Goal: Transaction & Acquisition: Purchase product/service

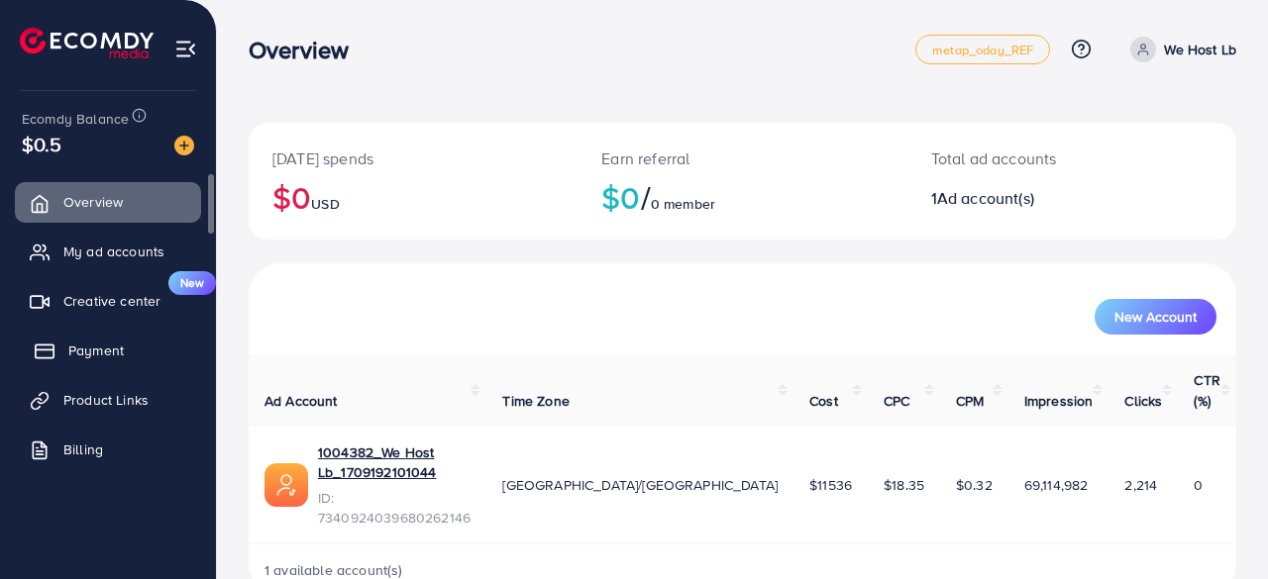
click at [126, 344] on link "Payment" at bounding box center [108, 351] width 186 height 40
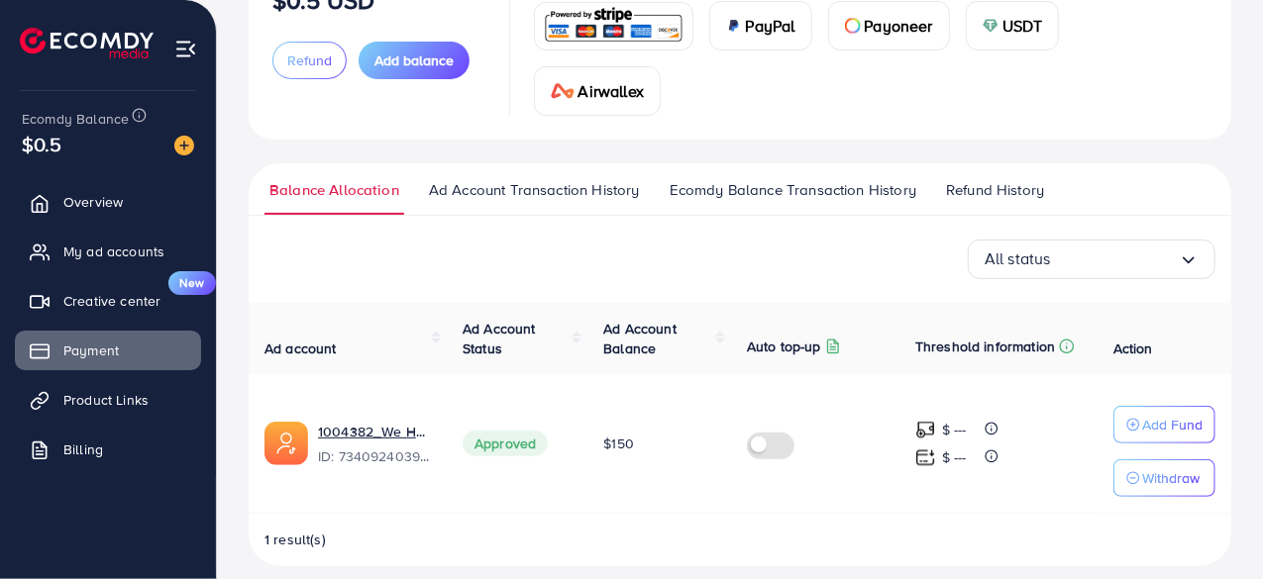
scroll to position [2, 0]
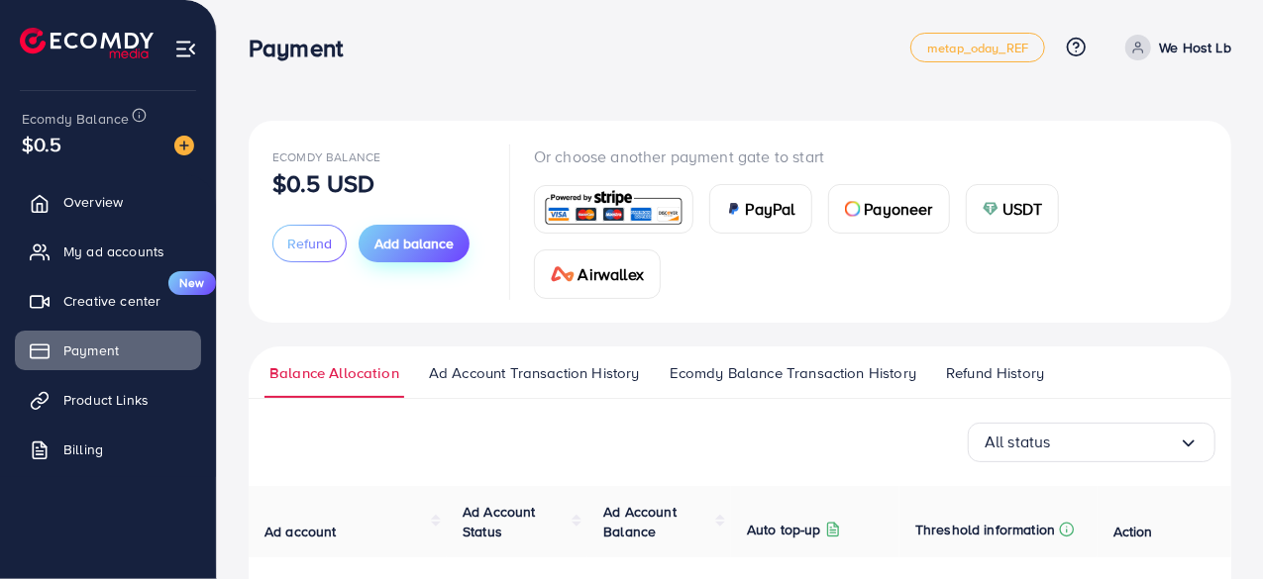
click at [443, 249] on span "Add balance" at bounding box center [413, 244] width 79 height 20
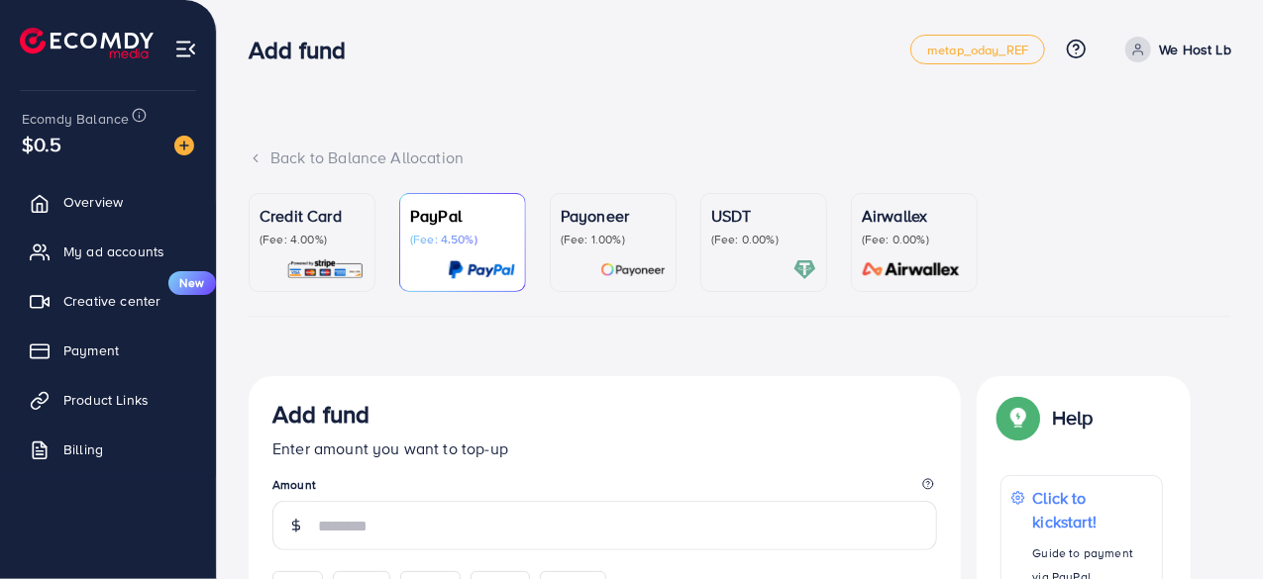
scroll to position [297, 0]
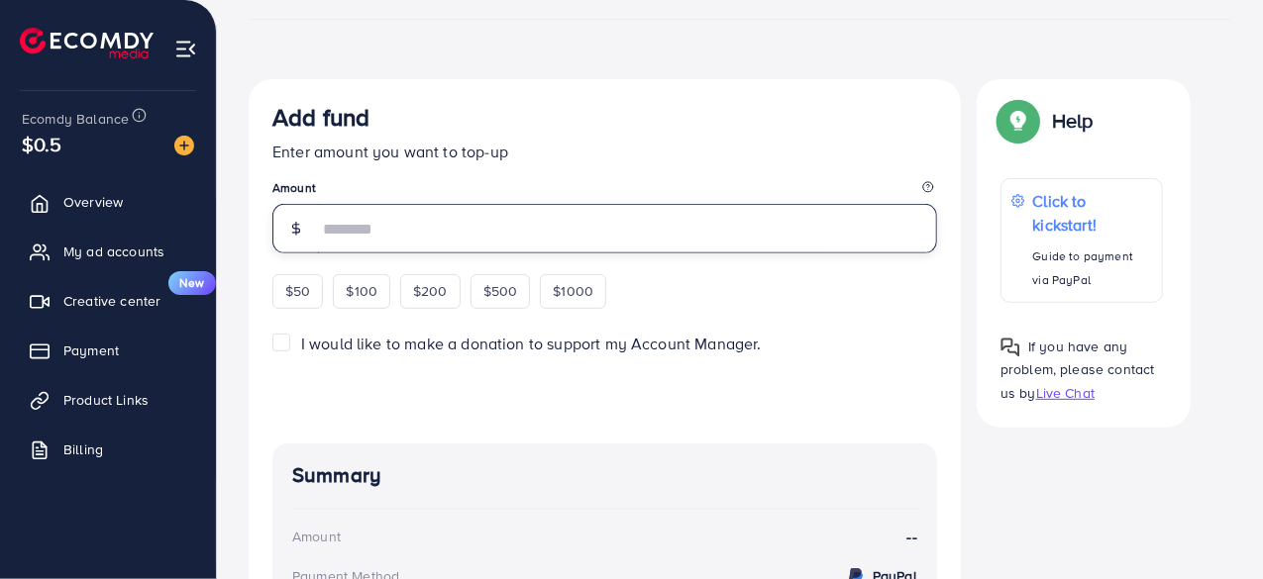
click at [445, 230] on input "number" at bounding box center [627, 229] width 619 height 50
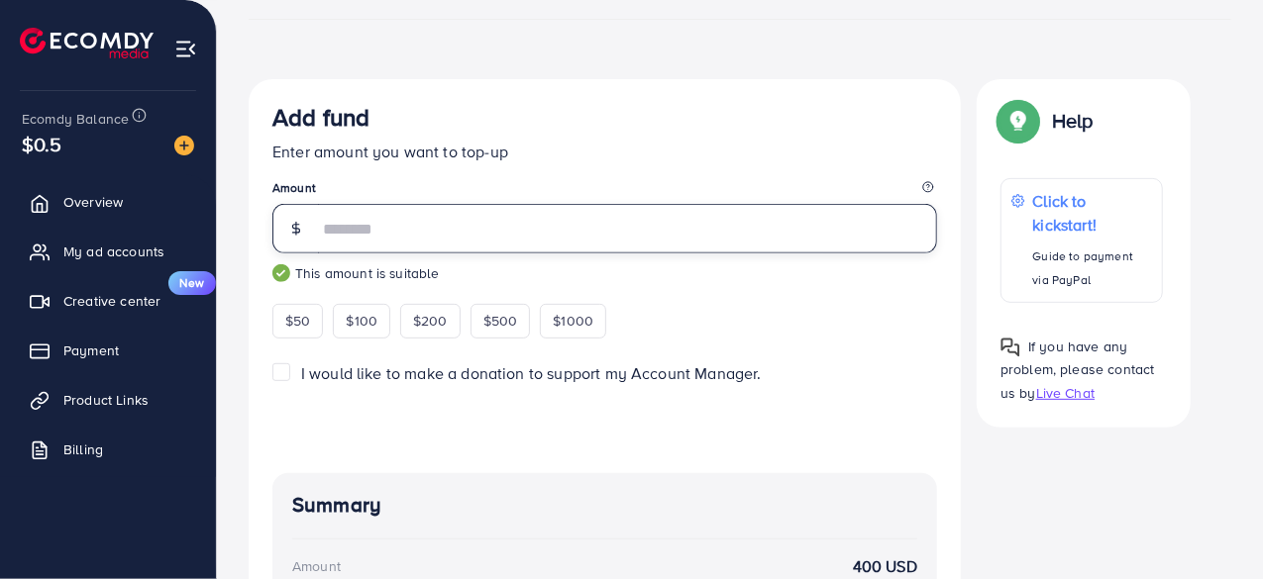
scroll to position [0, 0]
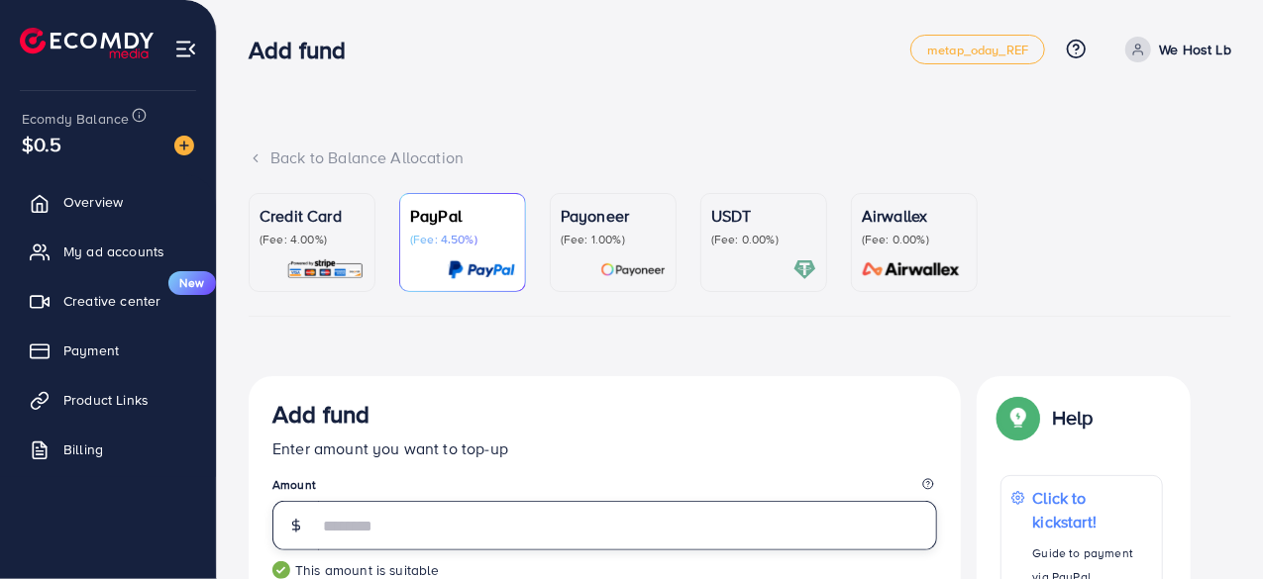
type input "***"
click at [343, 239] on p "(Fee: 4.00%)" at bounding box center [311, 240] width 105 height 16
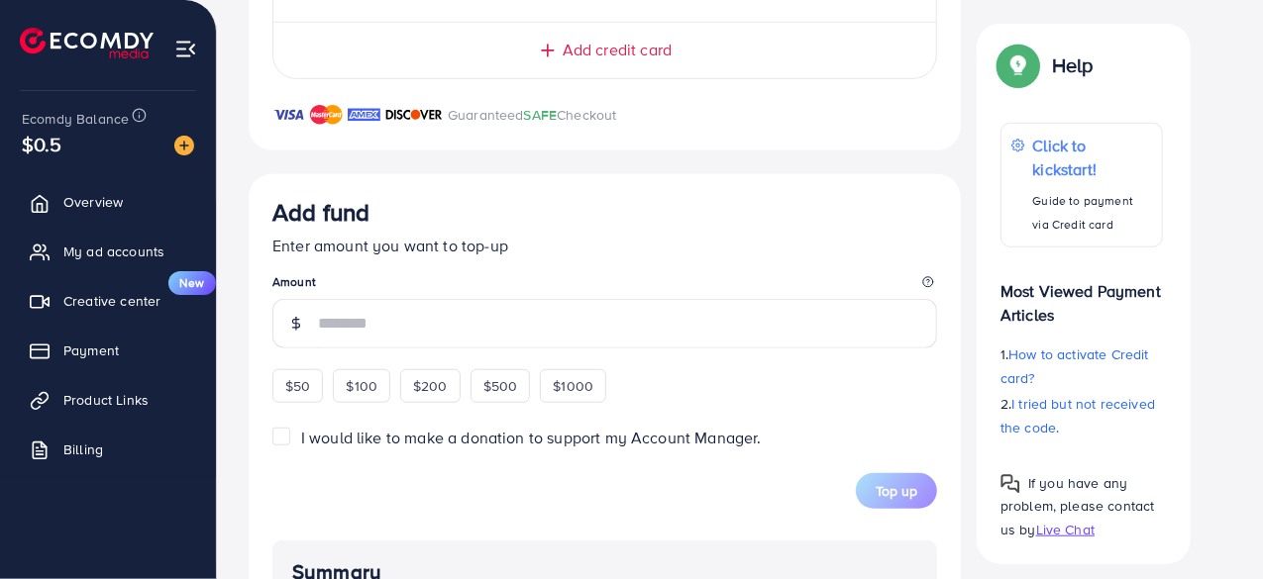
scroll to position [693, 0]
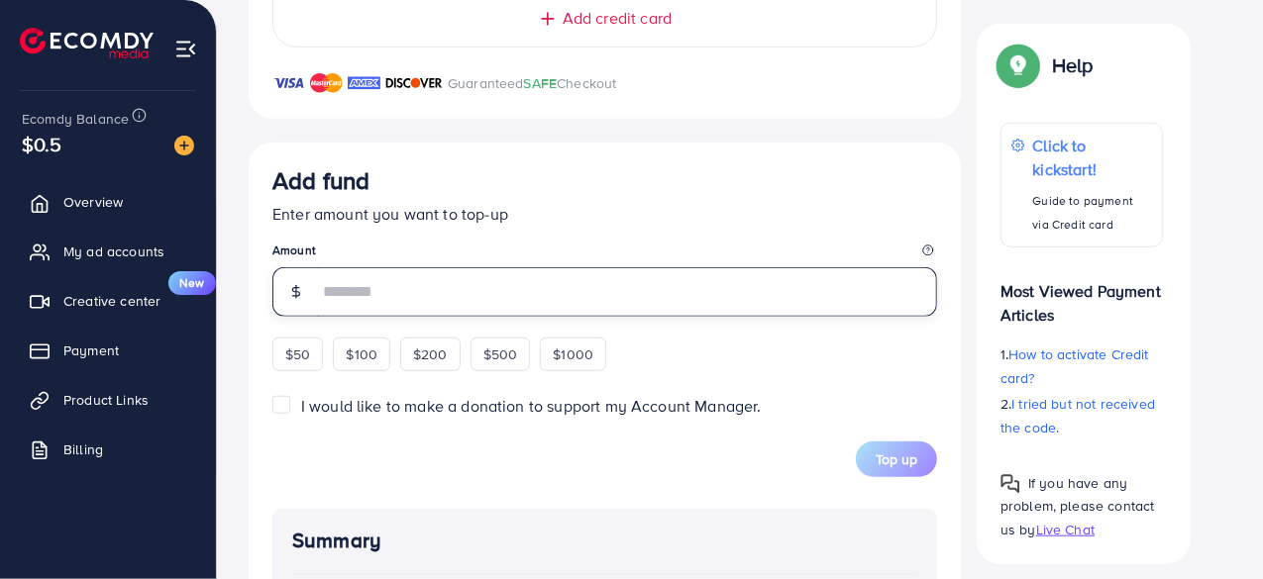
click at [418, 286] on input "number" at bounding box center [627, 292] width 619 height 50
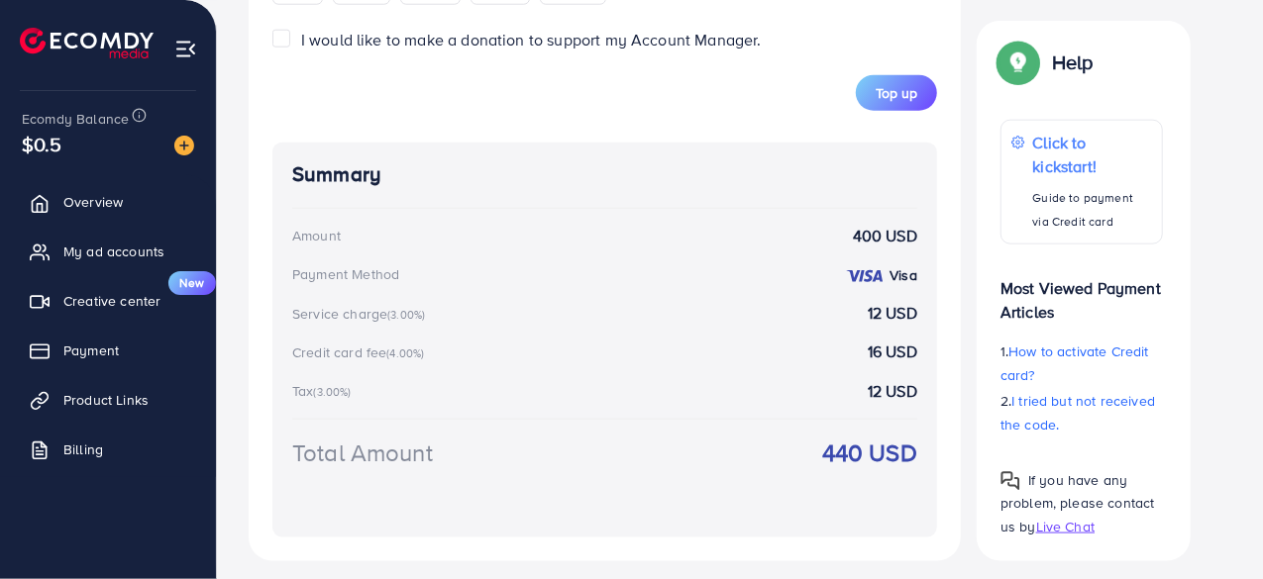
scroll to position [971, 0]
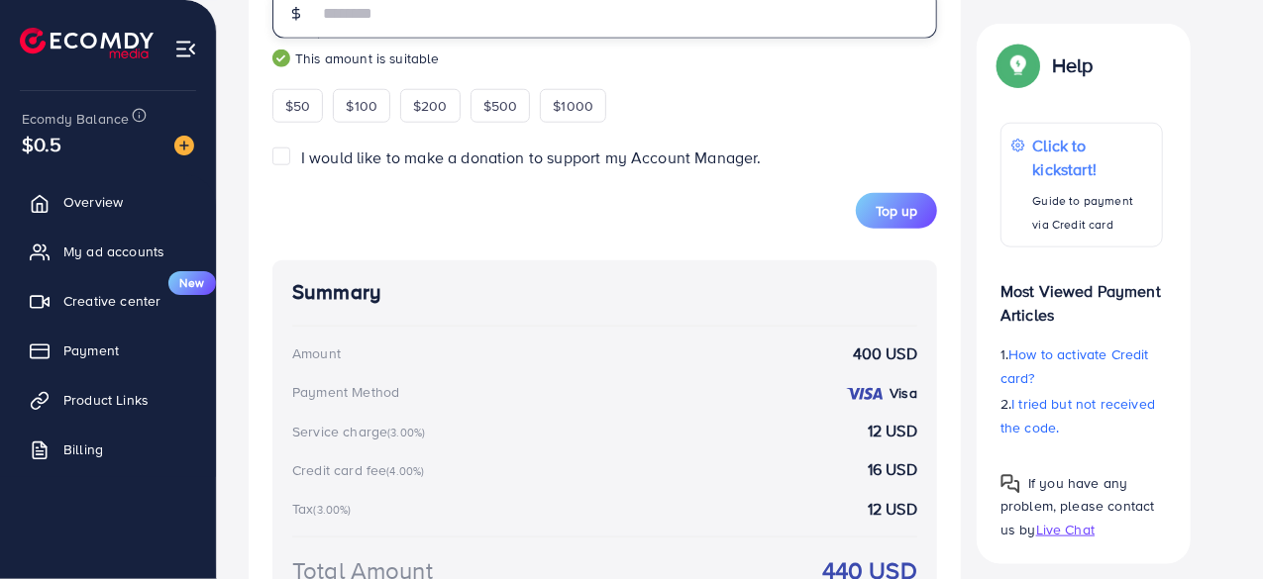
type input "*"
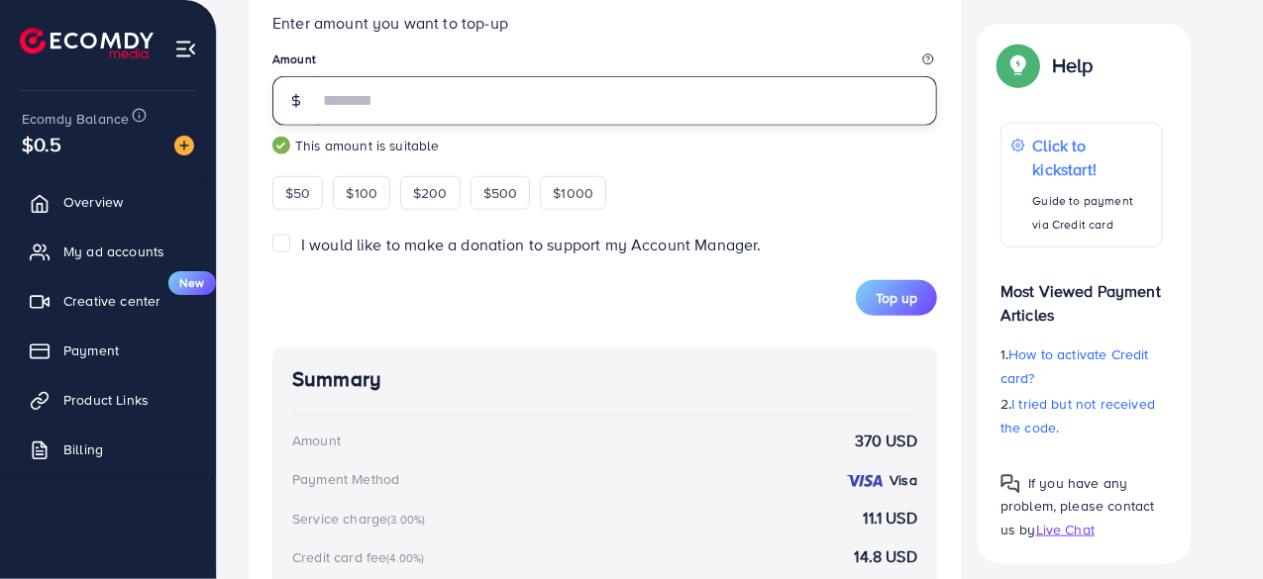
scroll to position [802, 0]
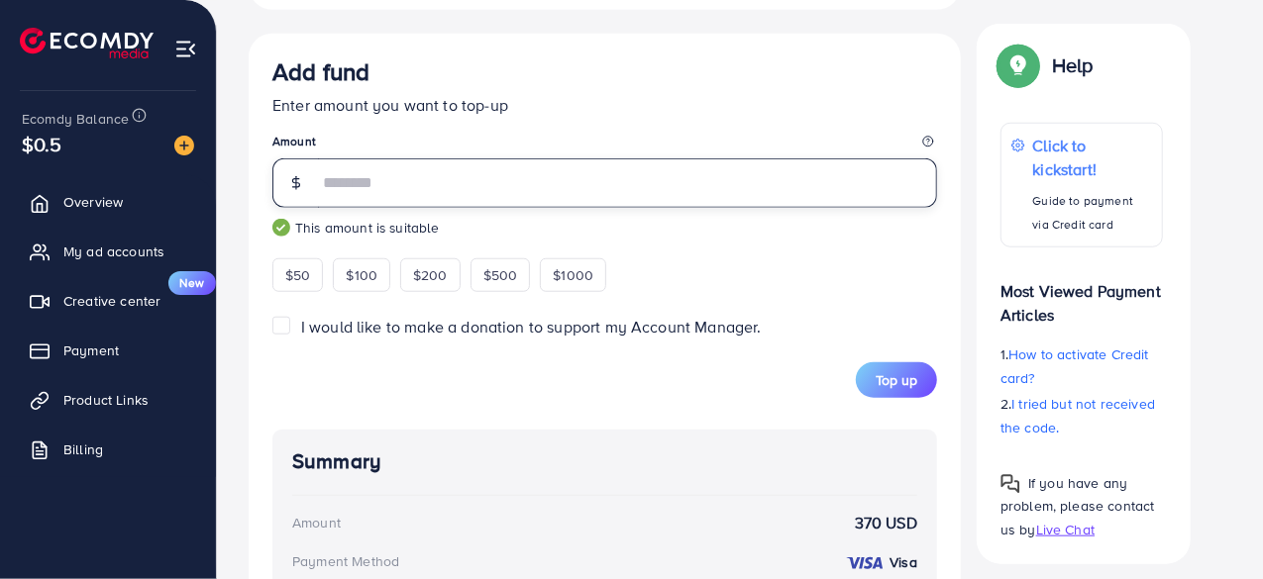
type input "***"
